Goal: Information Seeking & Learning: Compare options

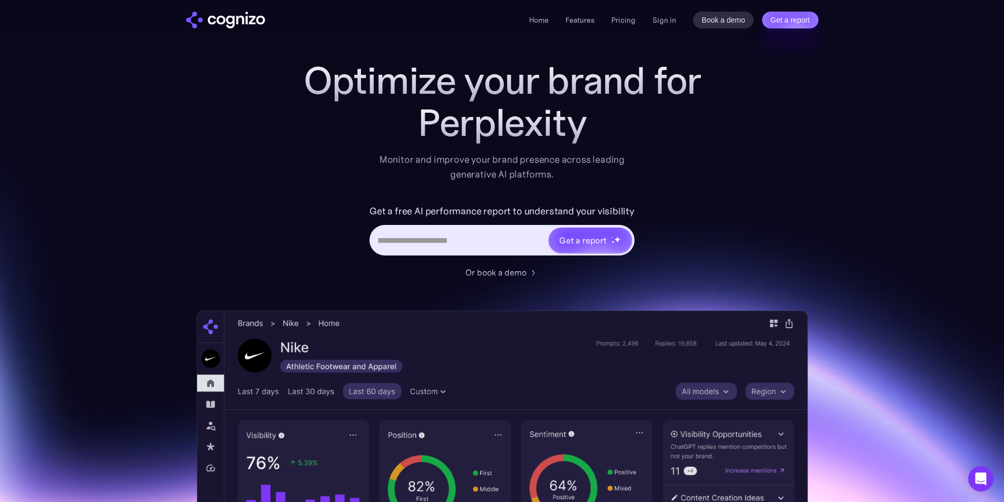
scroll to position [80, 0]
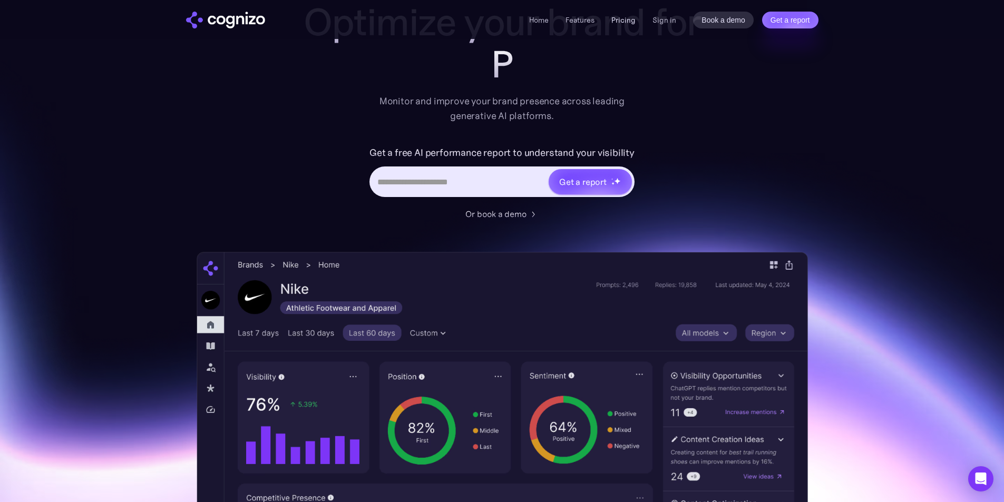
click at [628, 15] on li "Pricing" at bounding box center [623, 20] width 24 height 13
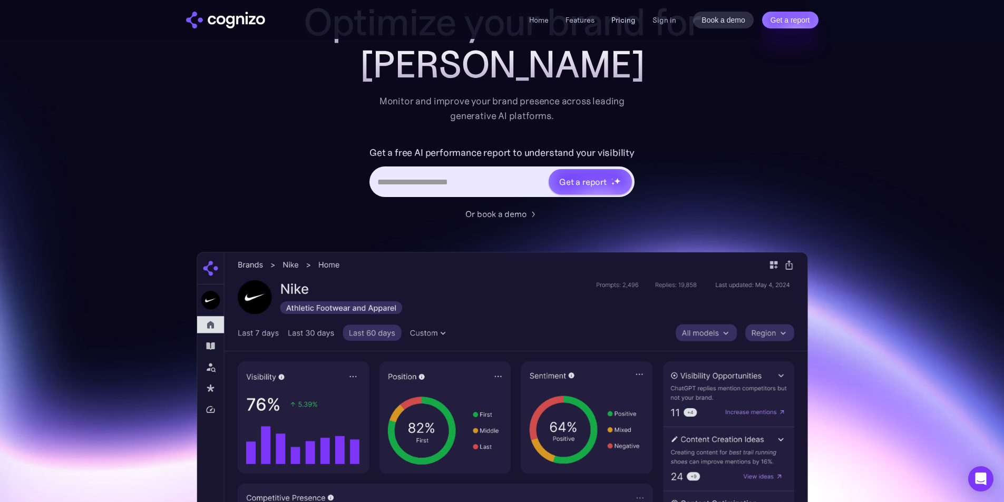
click at [626, 22] on link "Pricing" at bounding box center [623, 19] width 24 height 9
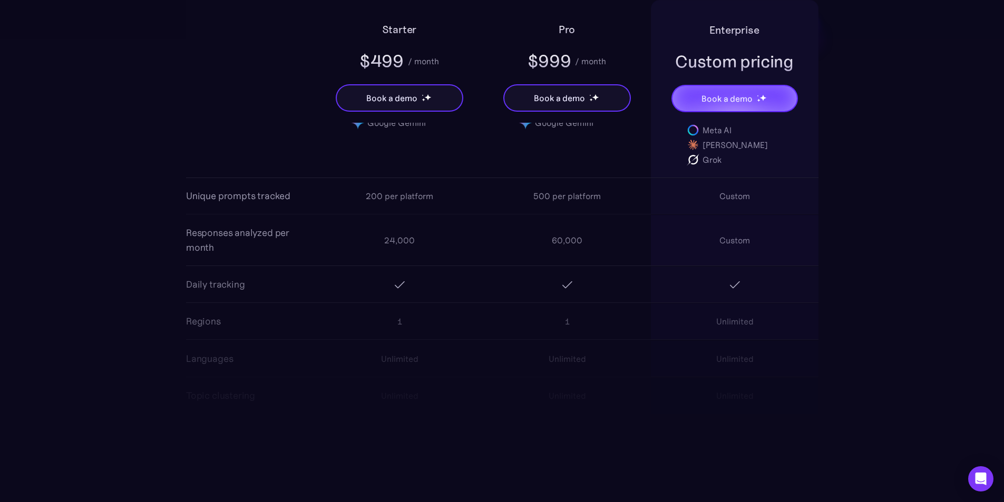
scroll to position [864, 0]
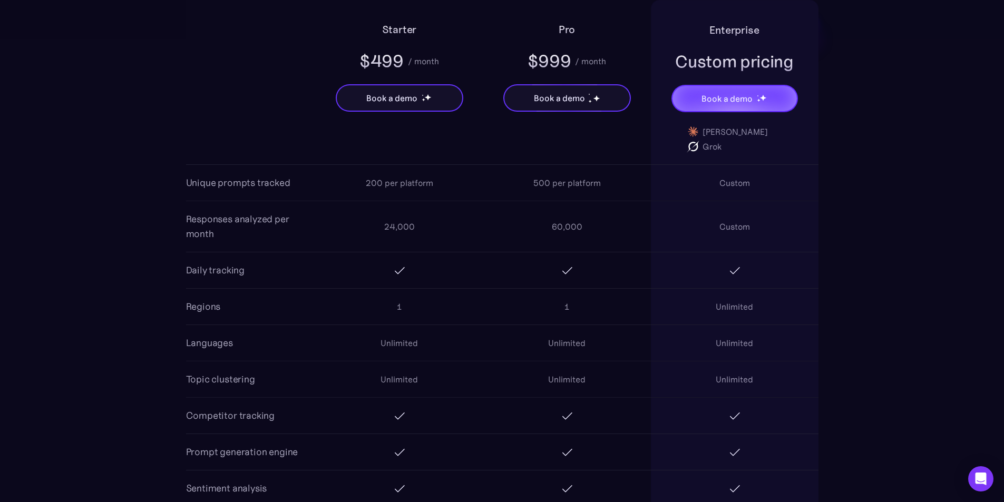
drag, startPoint x: 849, startPoint y: 335, endPoint x: 762, endPoint y: 373, distance: 94.9
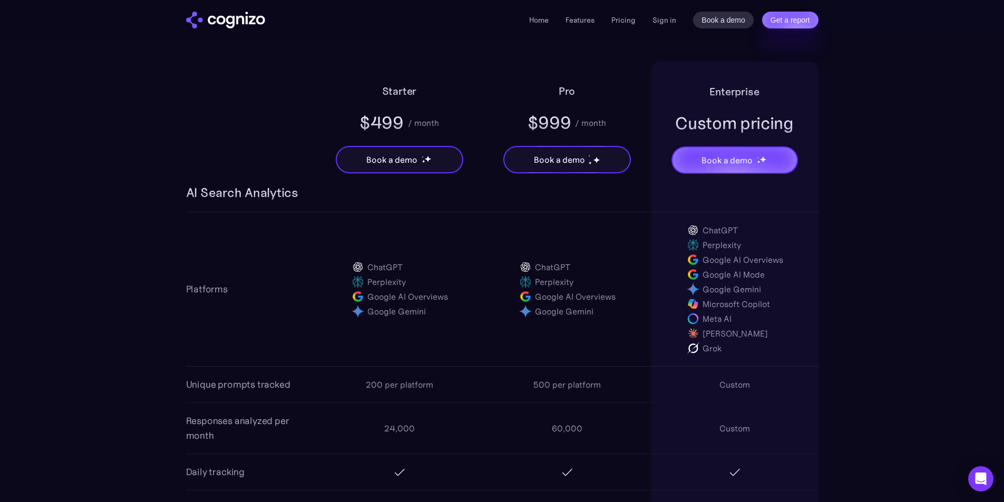
scroll to position [675, 0]
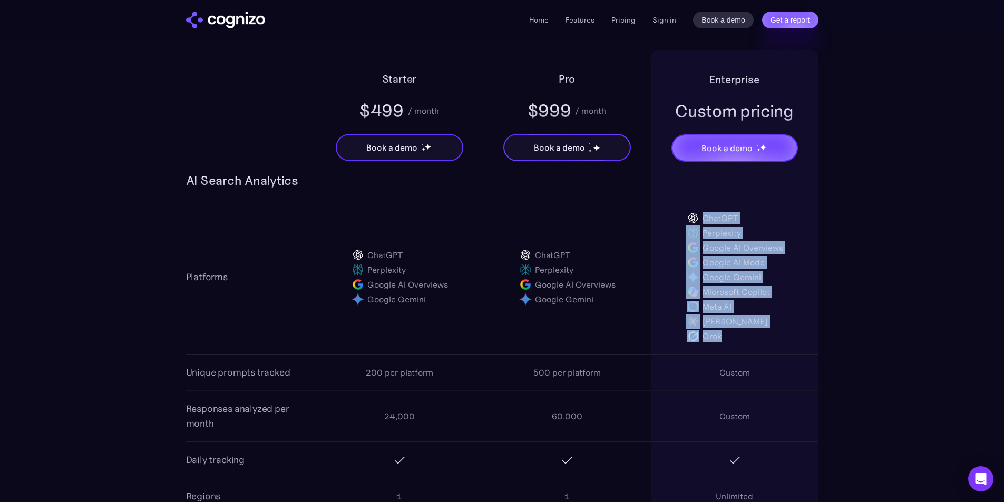
drag, startPoint x: 703, startPoint y: 216, endPoint x: 765, endPoint y: 336, distance: 135.6
click at [765, 336] on div "ChatGPT Perplexity Google AI Overviews Google AI Mode Google Gemini Microsoft C…" at bounding box center [735, 277] width 98 height 133
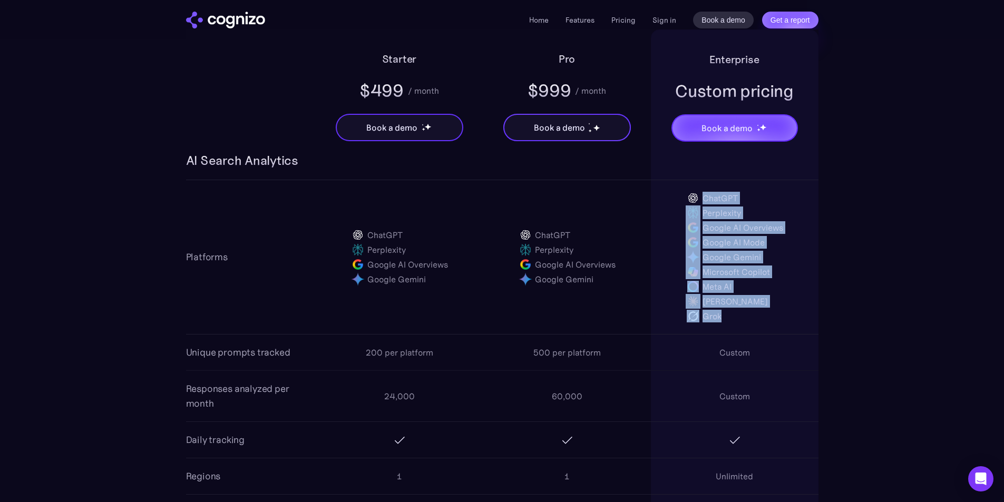
scroll to position [696, 0]
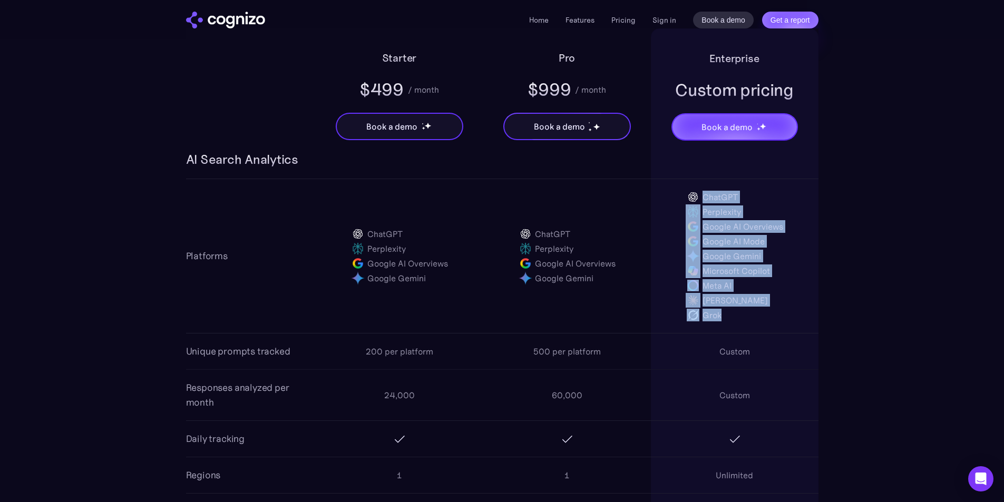
click at [762, 314] on div "Grok" at bounding box center [735, 315] width 98 height 15
drag, startPoint x: 757, startPoint y: 315, endPoint x: 674, endPoint y: 185, distance: 154.1
click at [674, 185] on div "ChatGPT Perplexity Google AI Overviews Google AI Mode Google Gemini Microsoft C…" at bounding box center [735, 256] width 168 height 154
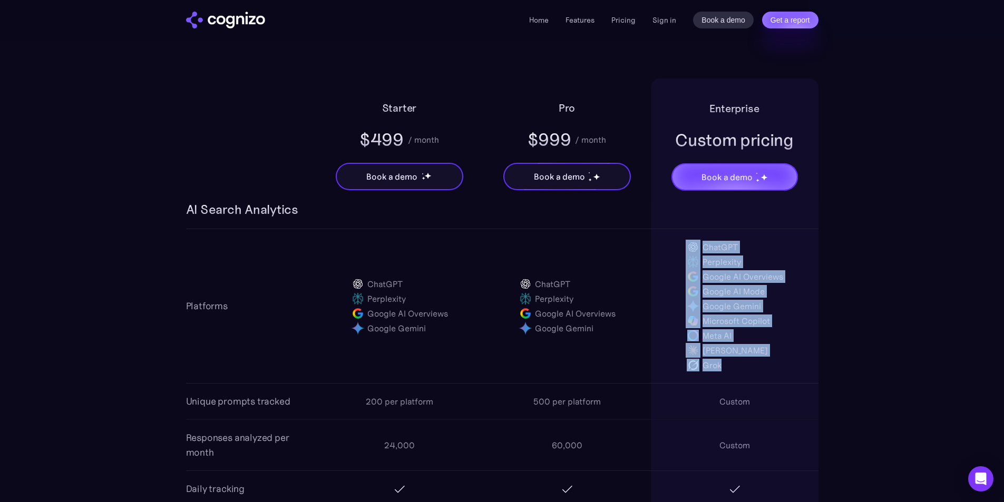
scroll to position [611, 0]
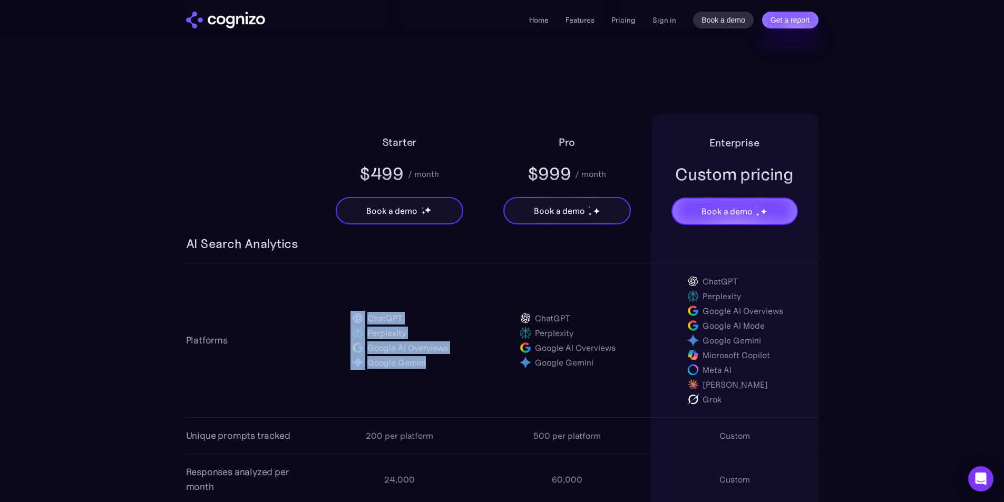
drag, startPoint x: 426, startPoint y: 372, endPoint x: 348, endPoint y: 297, distance: 108.1
click at [348, 297] on div "ChatGPT Perplexity Google AI Overviews Google Gemini ChatGPT Perplexity Google …" at bounding box center [567, 341] width 503 height 154
click at [428, 389] on div "ChatGPT Perplexity Google AI Overviews Google Gemini ChatGPT Perplexity Google …" at bounding box center [567, 341] width 503 height 154
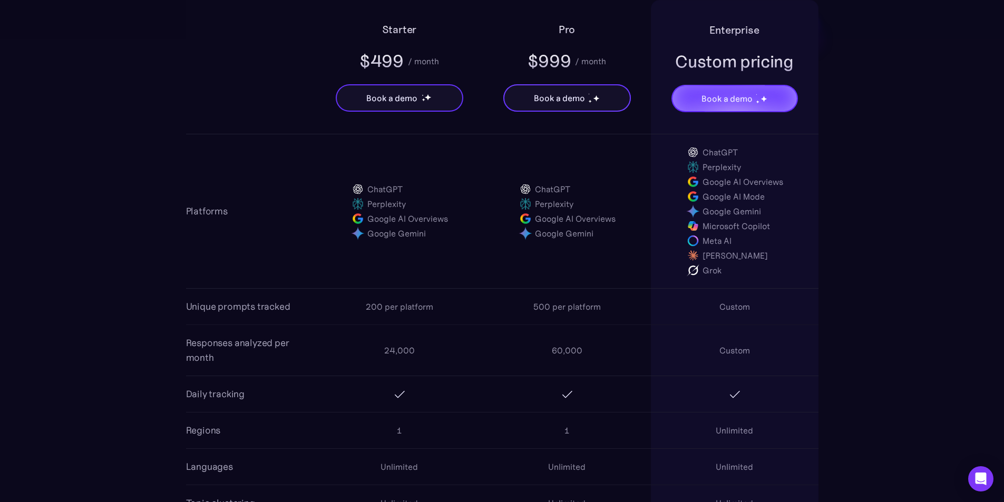
scroll to position [780, 0]
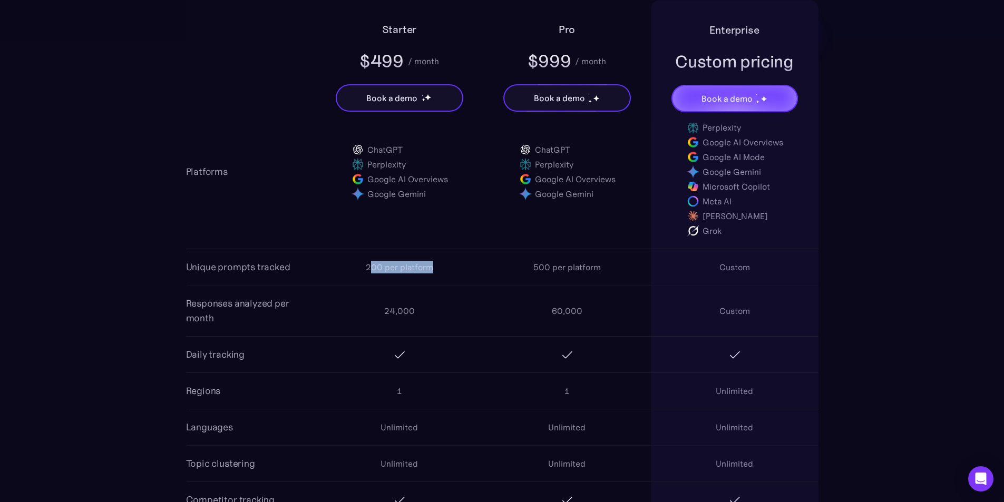
drag, startPoint x: 368, startPoint y: 268, endPoint x: 460, endPoint y: 270, distance: 91.7
click at [460, 270] on div "200 per platform" at bounding box center [400, 267] width 168 height 34
drag, startPoint x: 402, startPoint y: 319, endPoint x: 487, endPoint y: 322, distance: 84.9
click at [487, 322] on div "24,000 60,000 Custom" at bounding box center [567, 311] width 503 height 51
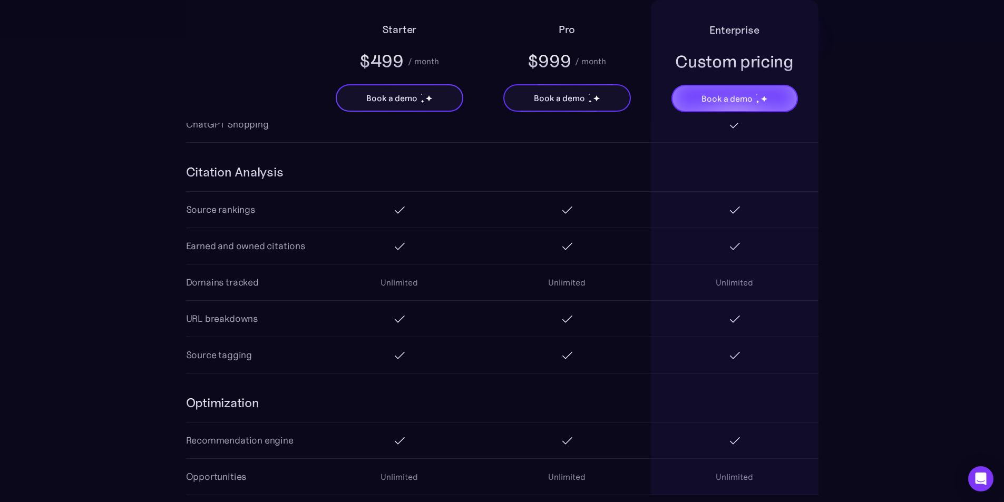
scroll to position [1286, 0]
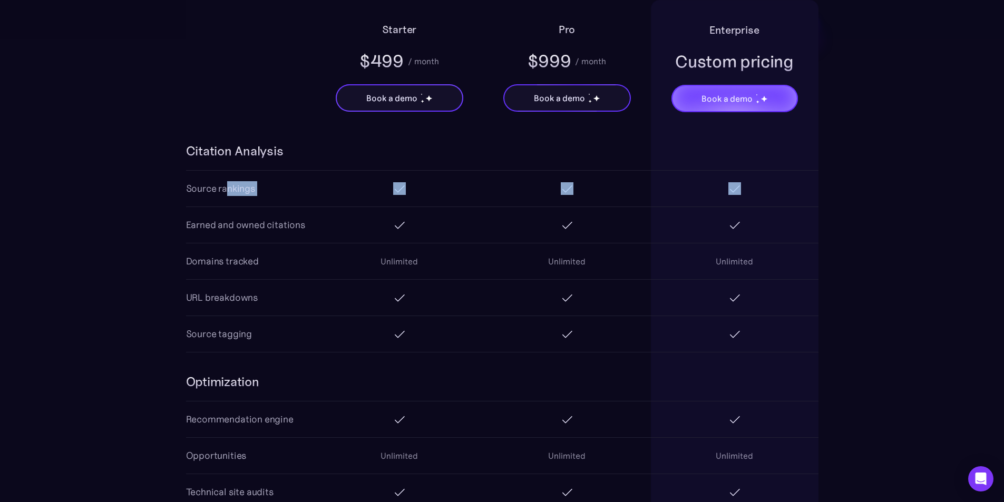
drag, startPoint x: 229, startPoint y: 188, endPoint x: 684, endPoint y: 219, distance: 456.0
click at [754, 188] on div "Source rankings" at bounding box center [502, 189] width 633 height 36
drag, startPoint x: 545, startPoint y: 258, endPoint x: 865, endPoint y: 254, distance: 320.0
click at [865, 254] on section "Starter $499 / month Book a demo Pro $999 / month Book a demo Enterprise Custom…" at bounding box center [502, 235] width 1004 height 1594
drag, startPoint x: 372, startPoint y: 316, endPoint x: 1005, endPoint y: 372, distance: 635.6
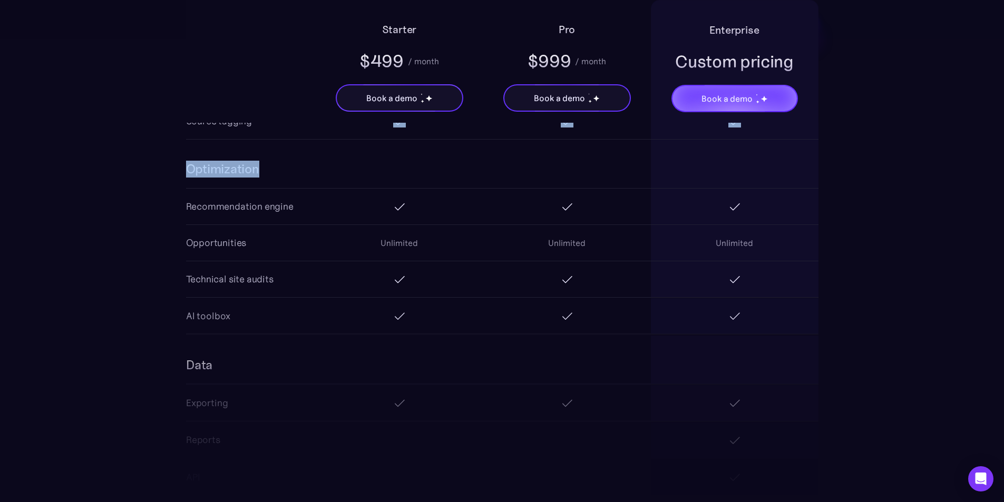
scroll to position [1560, 0]
